Goal: Task Accomplishment & Management: Use online tool/utility

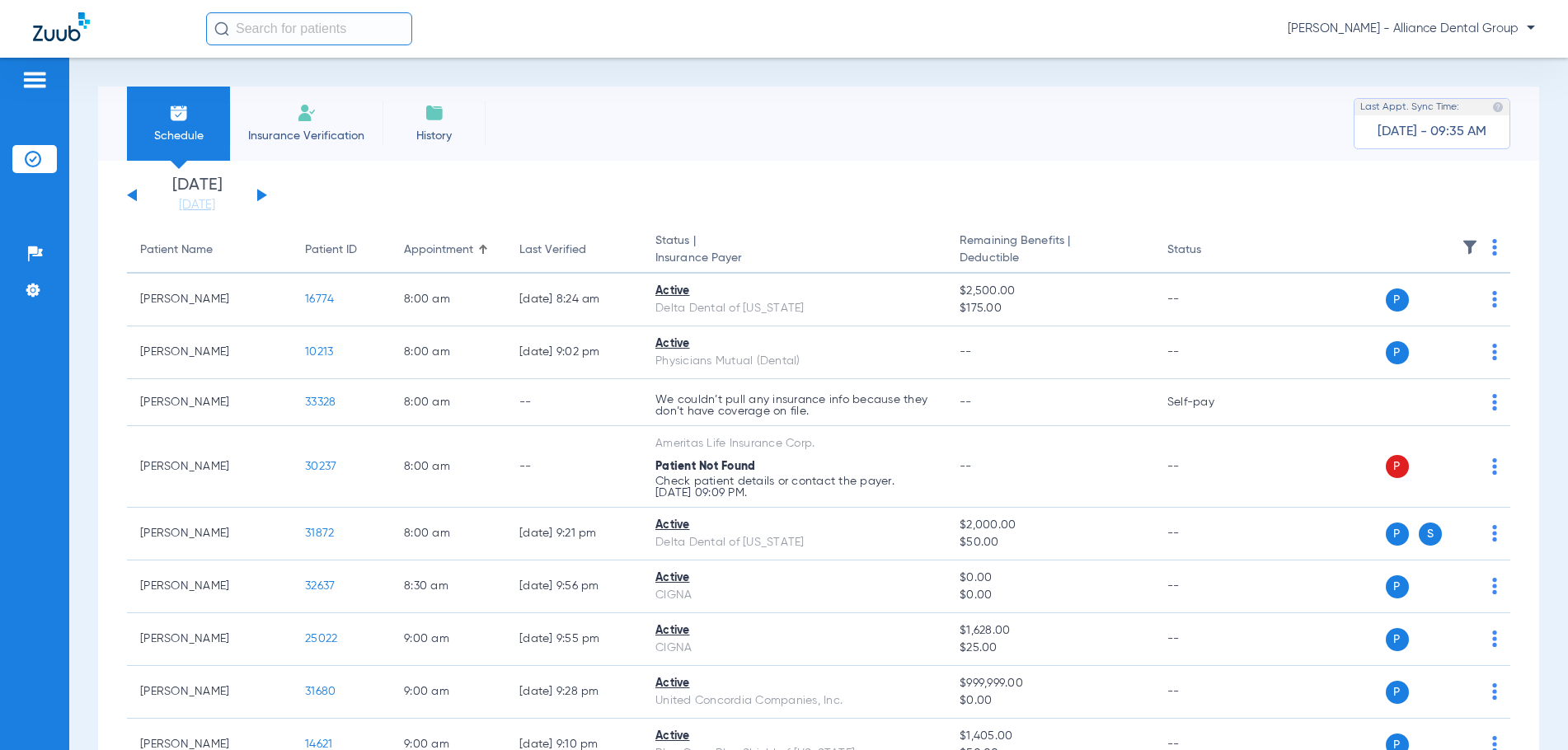
click at [325, 125] on li "Insurance Verification" at bounding box center [306, 124] width 152 height 74
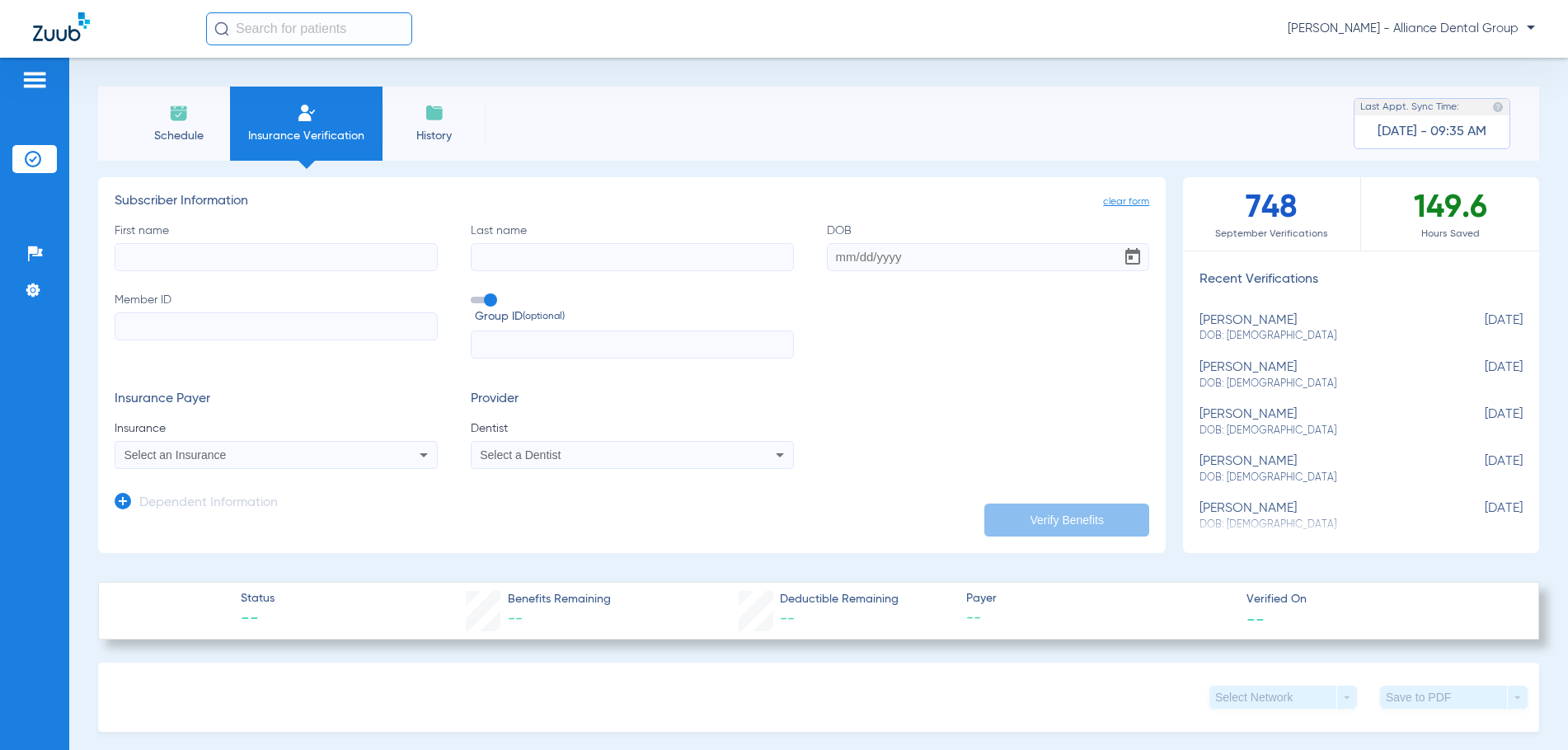
click at [168, 254] on input "First name" at bounding box center [275, 257] width 323 height 28
type input "[PERSON_NAME]"
type input "Pioli"
click at [188, 140] on span "Schedule" at bounding box center [178, 136] width 78 height 17
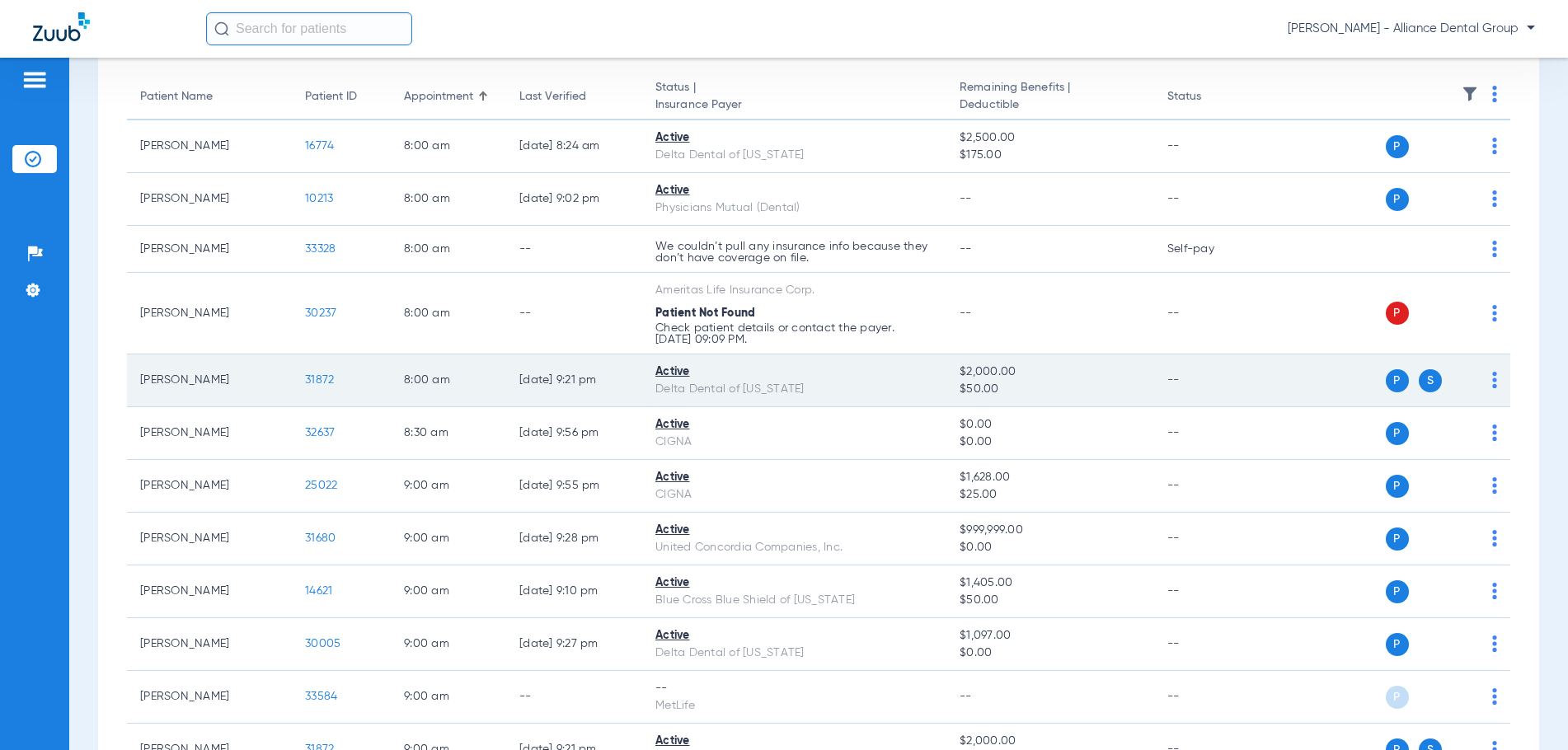
scroll to position [330, 0]
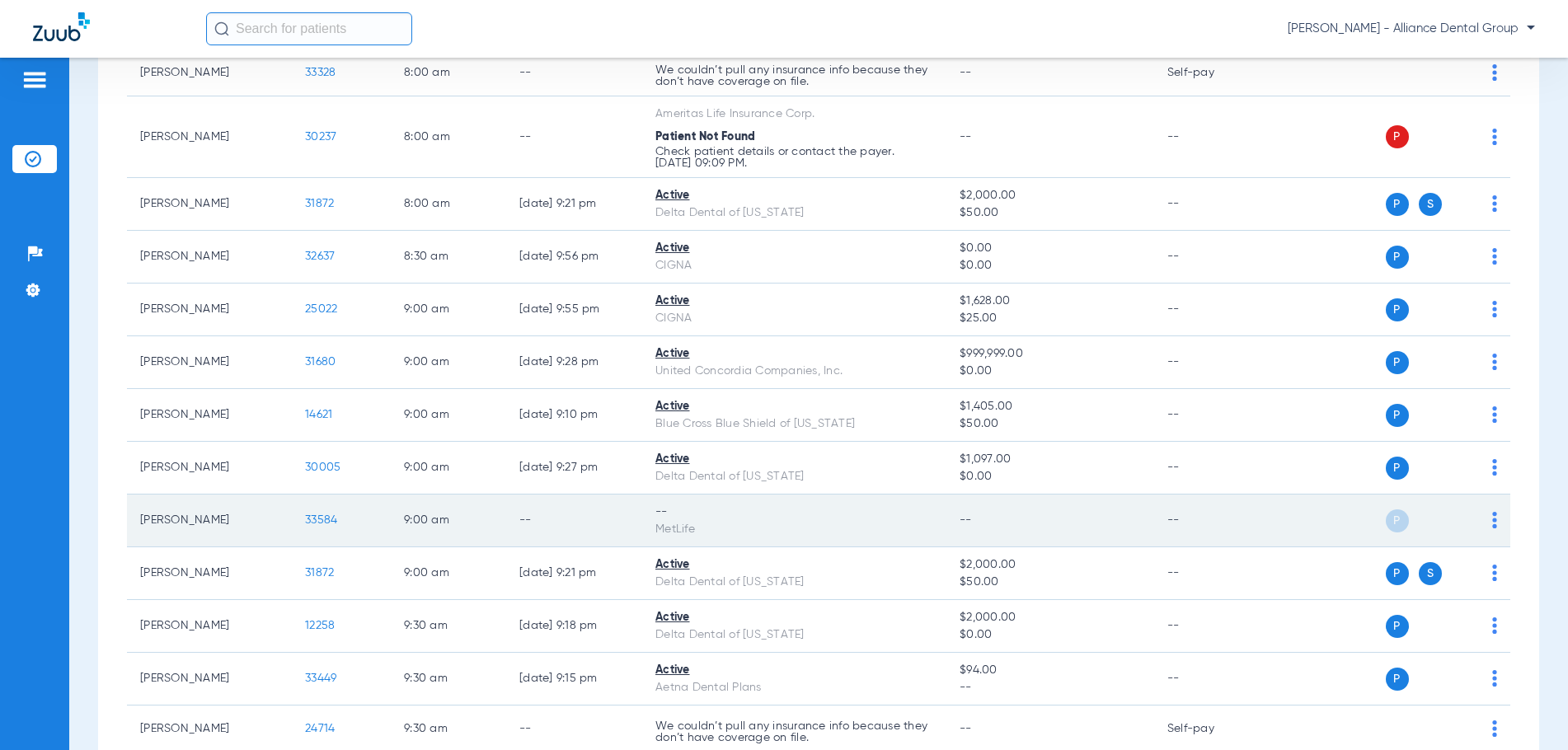
click at [1486, 526] on td "P S" at bounding box center [1388, 521] width 245 height 53
click at [1492, 525] on img at bounding box center [1494, 520] width 5 height 17
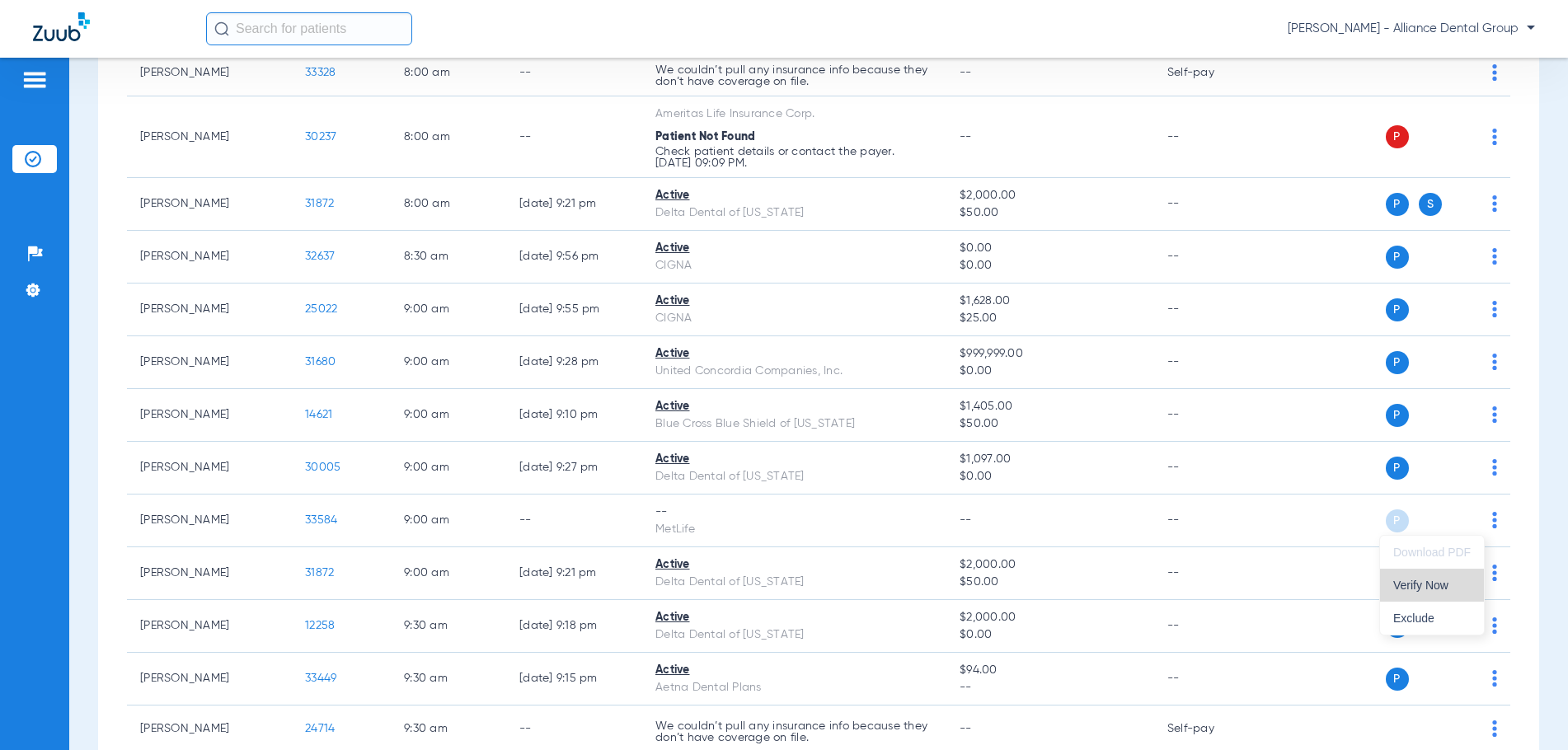
click at [1412, 587] on span "Verify Now" at bounding box center [1431, 585] width 77 height 12
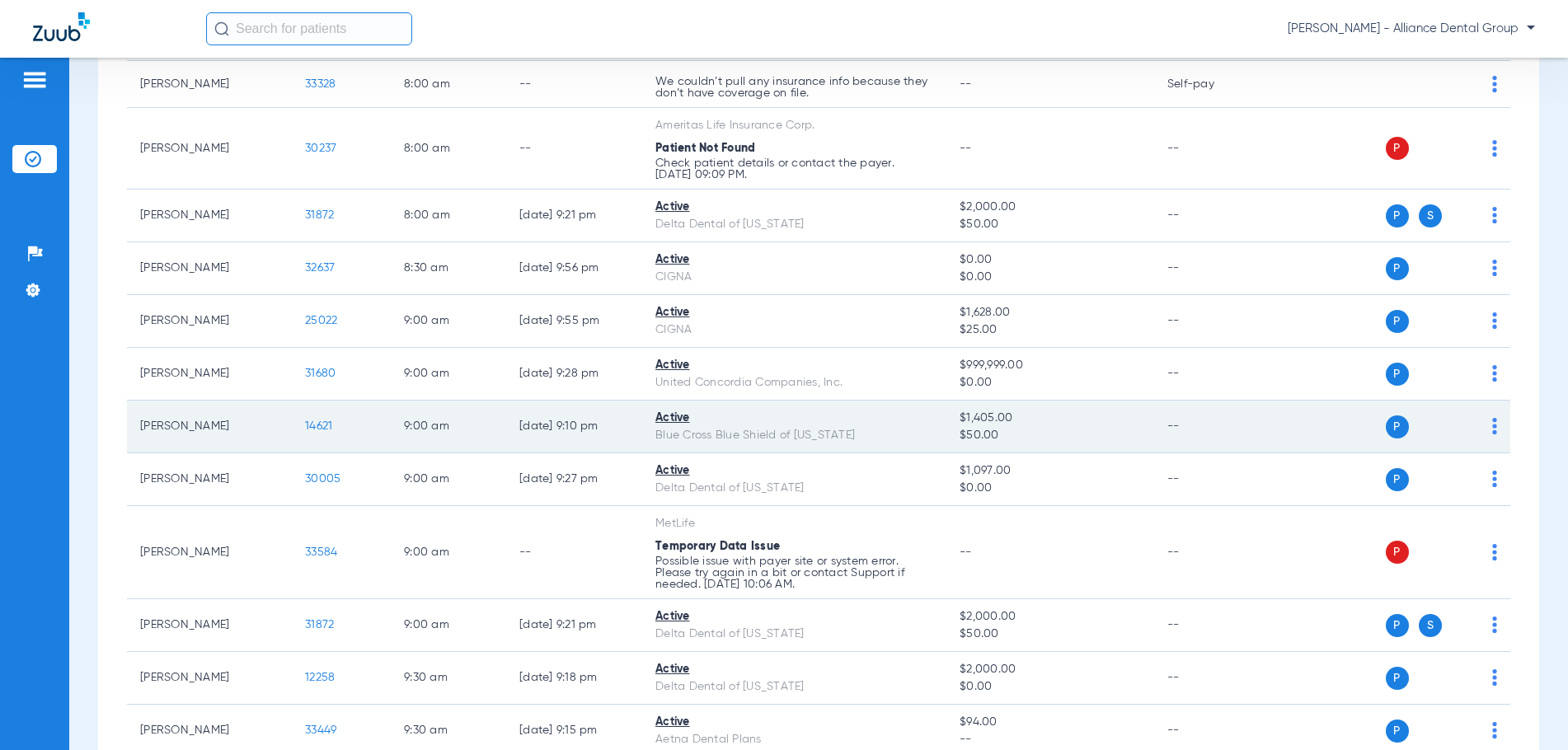
scroll to position [494, 0]
